Goal: Transaction & Acquisition: Purchase product/service

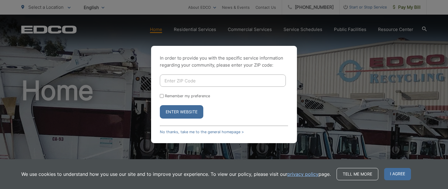
click at [170, 80] on input "Enter ZIP Code" at bounding box center [223, 80] width 126 height 12
click at [315, 118] on div "In order to provide you with the specific service information regarding your co…" at bounding box center [224, 94] width 448 height 189
click at [320, 111] on div "In order to provide you with the specific service information regarding your co…" at bounding box center [224, 94] width 448 height 189
click at [395, 172] on span "I agree" at bounding box center [397, 174] width 27 height 12
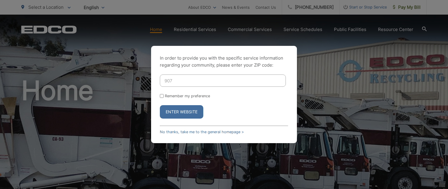
click at [182, 81] on input "907" at bounding box center [223, 80] width 126 height 12
type input "90755"
click at [185, 110] on button "Enter Website" at bounding box center [181, 111] width 43 height 13
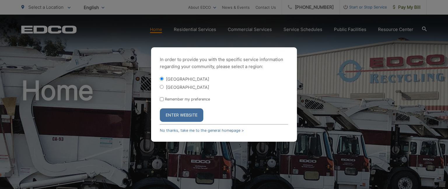
click at [162, 86] on input "[GEOGRAPHIC_DATA]" at bounding box center [162, 87] width 4 height 4
radio input "true"
click at [180, 114] on button "Enter Website" at bounding box center [181, 114] width 43 height 13
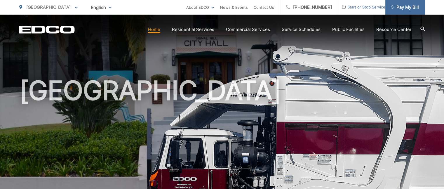
click at [401, 6] on span "Pay My Bill" at bounding box center [405, 7] width 28 height 7
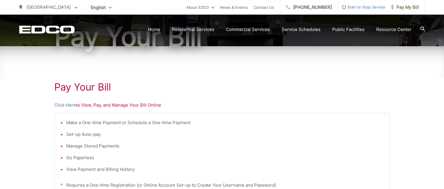
scroll to position [74, 0]
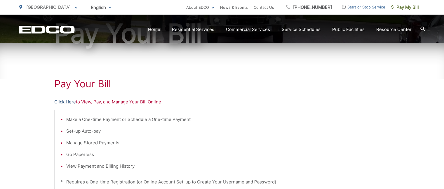
click at [69, 101] on link "Click Here" at bounding box center [65, 101] width 22 height 7
